Goal: Task Accomplishment & Management: Manage account settings

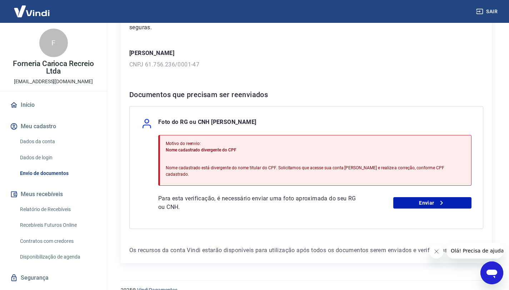
scroll to position [100, 0]
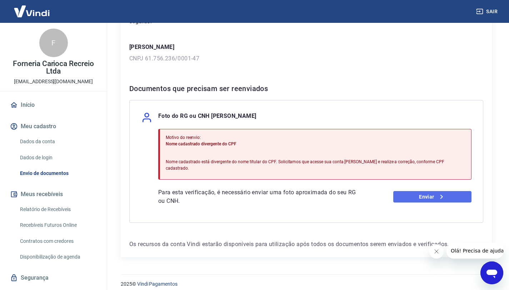
click at [419, 191] on link "Enviar" at bounding box center [432, 196] width 78 height 11
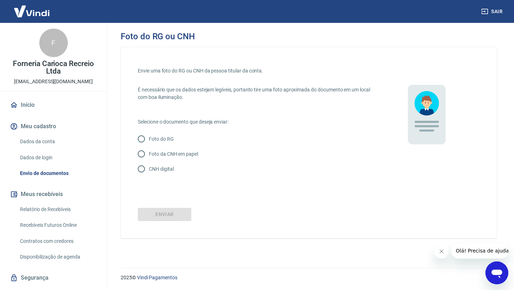
click at [167, 170] on p "CNH digital" at bounding box center [161, 168] width 25 height 7
click at [149, 170] on input "CNH digital" at bounding box center [141, 168] width 15 height 15
radio input "true"
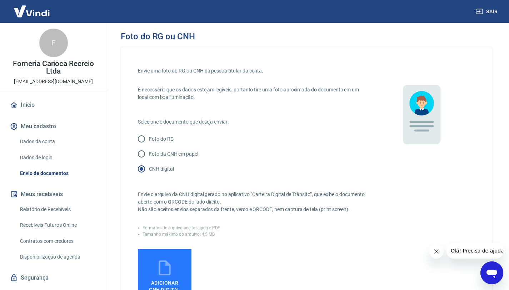
scroll to position [71, 0]
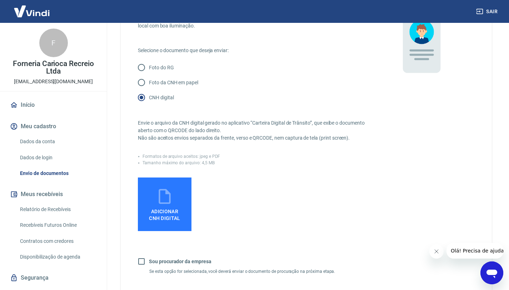
click at [172, 207] on span "Adicionar CNH Digital" at bounding box center [164, 213] width 37 height 16
click at [0, 0] on input "Adicionar CNH Digital" at bounding box center [0, 0] width 0 height 0
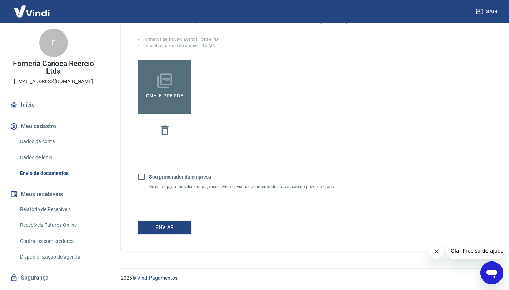
scroll to position [189, 0]
click at [174, 223] on button "Enviar" at bounding box center [165, 227] width 54 height 13
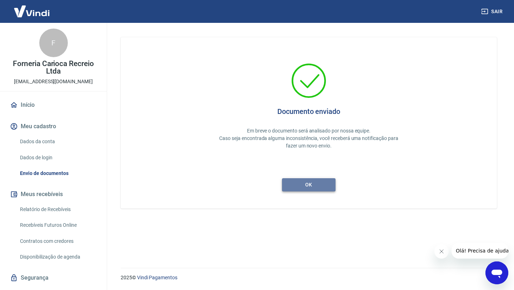
click at [323, 180] on button "ok" at bounding box center [309, 184] width 54 height 13
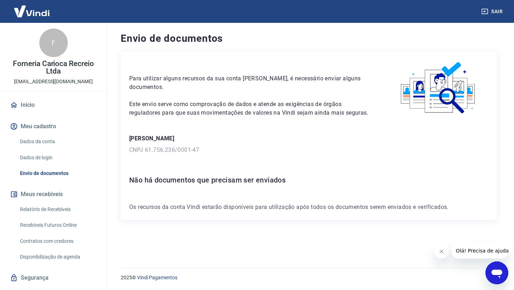
click at [48, 137] on link "Dados da conta" at bounding box center [57, 141] width 81 height 15
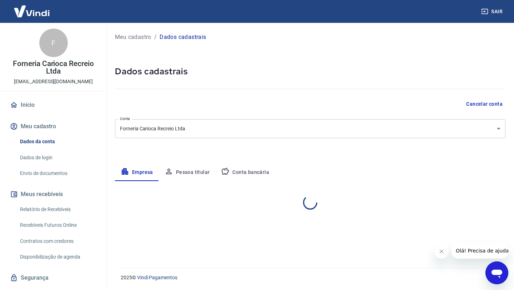
select select "RJ"
select select "business"
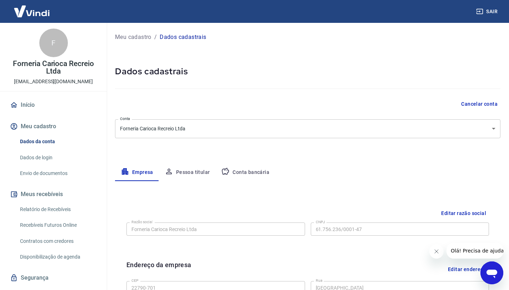
click at [204, 174] on button "Pessoa titular" at bounding box center [187, 172] width 57 height 17
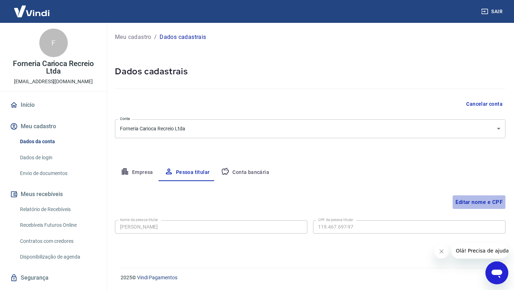
click at [489, 202] on button "Editar nome e CPF" at bounding box center [479, 202] width 53 height 14
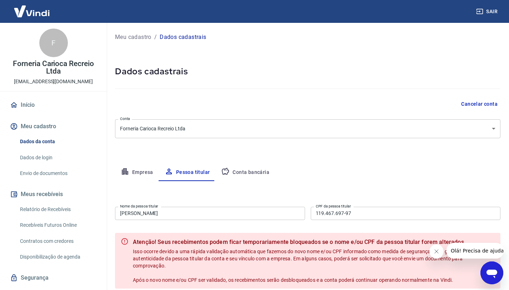
click at [226, 216] on input "DIEGO FERREIRA" at bounding box center [210, 213] width 190 height 13
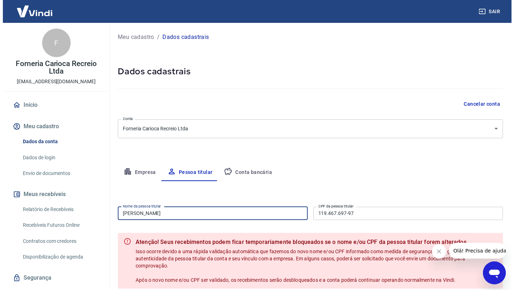
scroll to position [69, 0]
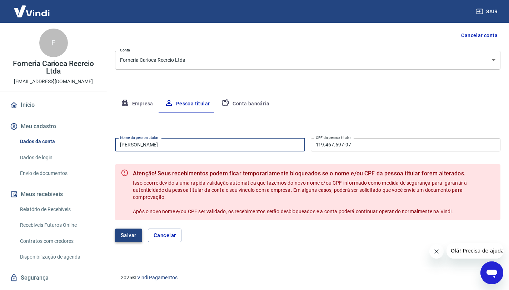
type input "DIEGO FERREIRA PETRUNGARO"
click at [122, 236] on button "Salvar" at bounding box center [128, 235] width 27 height 14
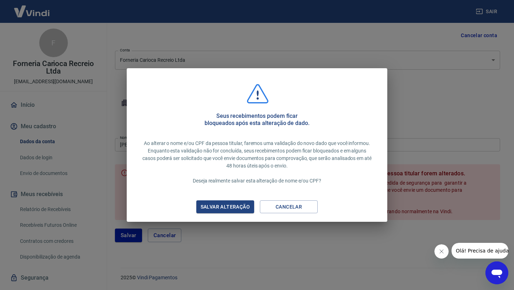
click at [259, 205] on div "Salvar alteração Cancelar" at bounding box center [257, 206] width 122 height 13
click at [250, 205] on div "Salvar alteração" at bounding box center [225, 206] width 66 height 9
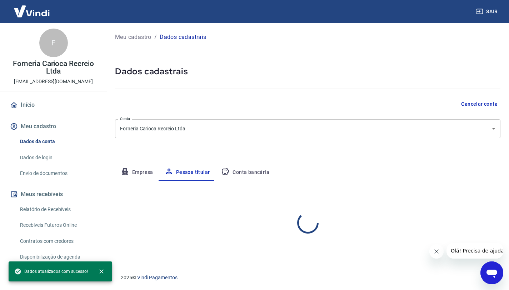
scroll to position [0, 0]
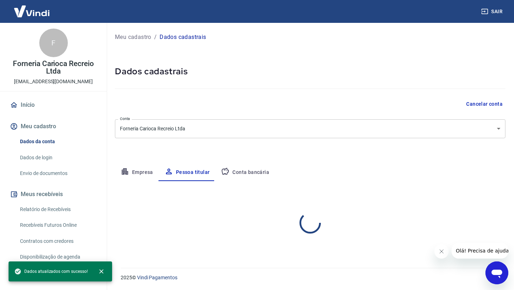
click at [55, 110] on link "Início" at bounding box center [54, 105] width 90 height 16
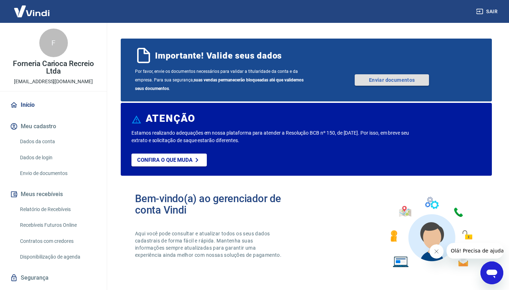
click at [368, 81] on link "Enviar documentos" at bounding box center [392, 79] width 74 height 11
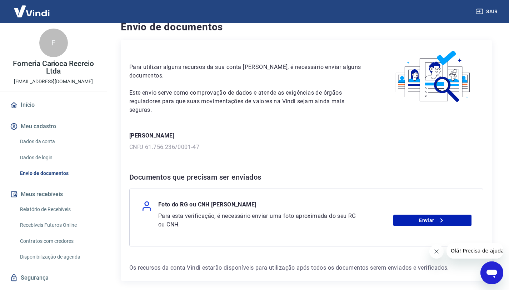
scroll to position [36, 0]
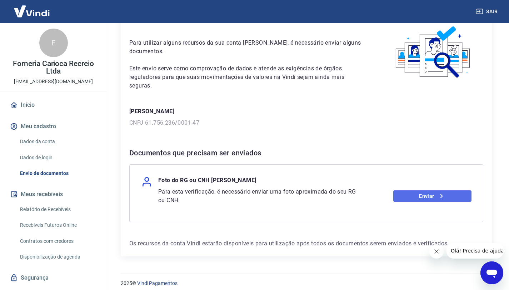
click at [410, 193] on link "Enviar" at bounding box center [432, 195] width 78 height 11
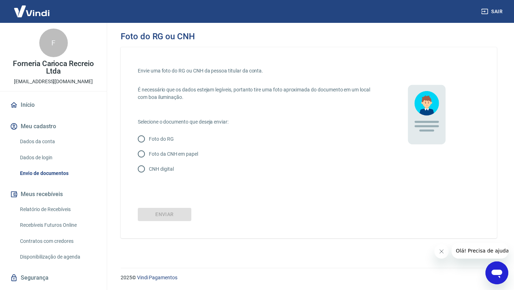
click at [165, 169] on p "CNH digital" at bounding box center [161, 168] width 25 height 7
click at [149, 169] on input "CNH digital" at bounding box center [141, 168] width 15 height 15
radio input "true"
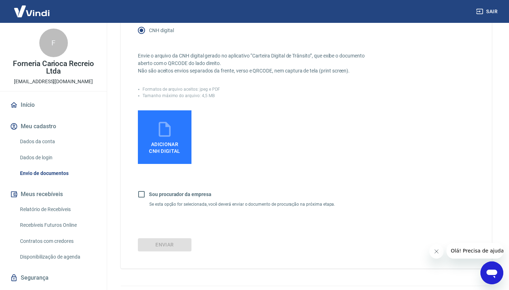
scroll to position [143, 0]
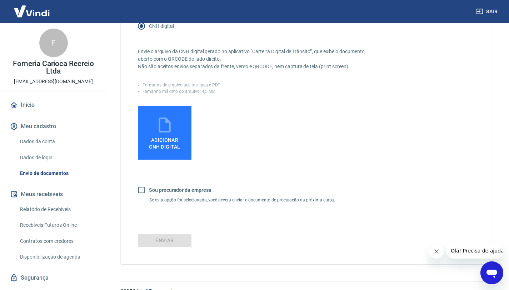
click at [166, 154] on label "Adicionar CNH Digital" at bounding box center [165, 133] width 54 height 54
click at [0, 0] on input "Adicionar CNH Digital" at bounding box center [0, 0] width 0 height 0
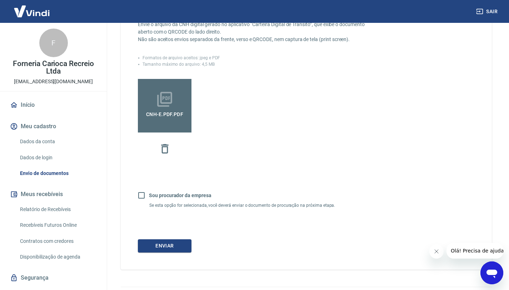
scroll to position [189, 0]
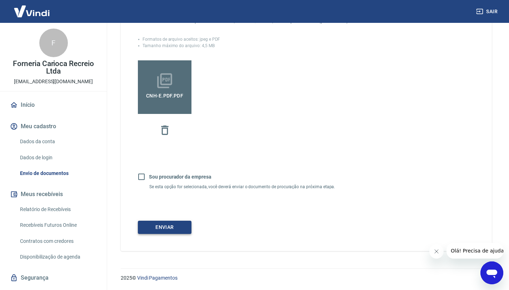
click at [180, 229] on button "Enviar" at bounding box center [165, 227] width 54 height 13
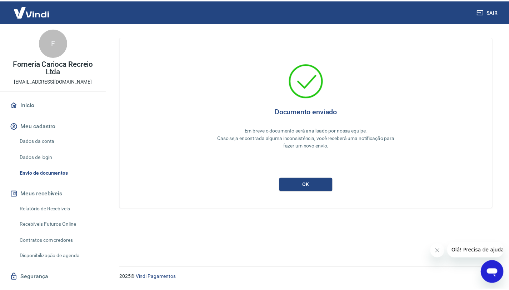
scroll to position [17, 0]
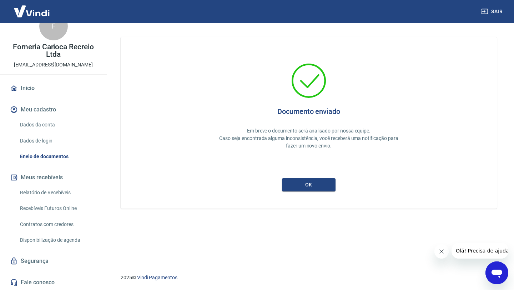
click at [57, 207] on link "Recebíveis Futuros Online" at bounding box center [57, 208] width 81 height 15
click at [56, 127] on link "Dados da conta" at bounding box center [57, 124] width 81 height 15
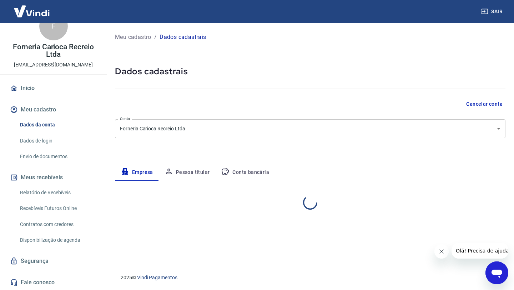
select select "RJ"
select select "business"
